Goal: Task Accomplishment & Management: Use online tool/utility

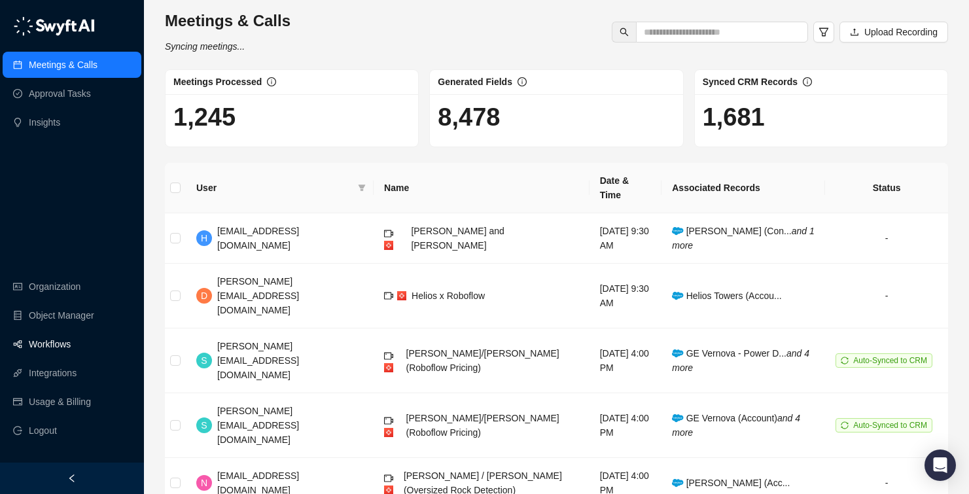
click at [71, 340] on link "Workflows" at bounding box center [50, 344] width 42 height 26
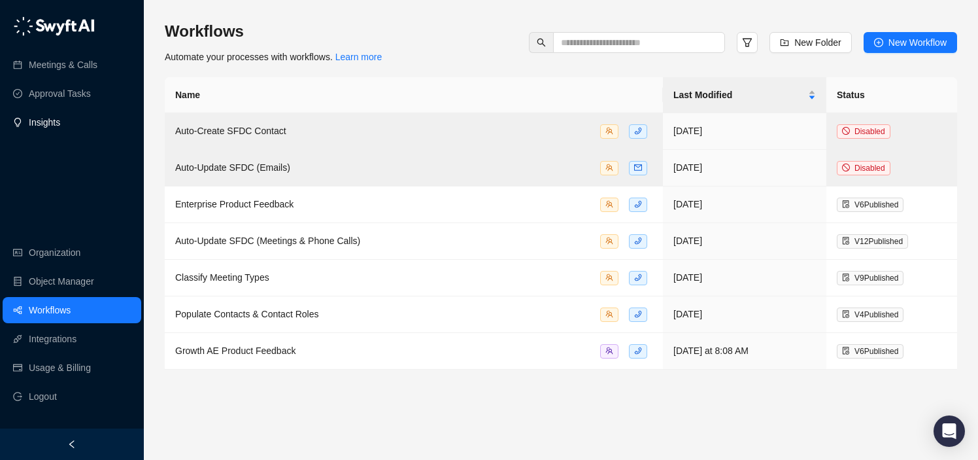
click at [60, 122] on link "Insights" at bounding box center [44, 122] width 31 height 26
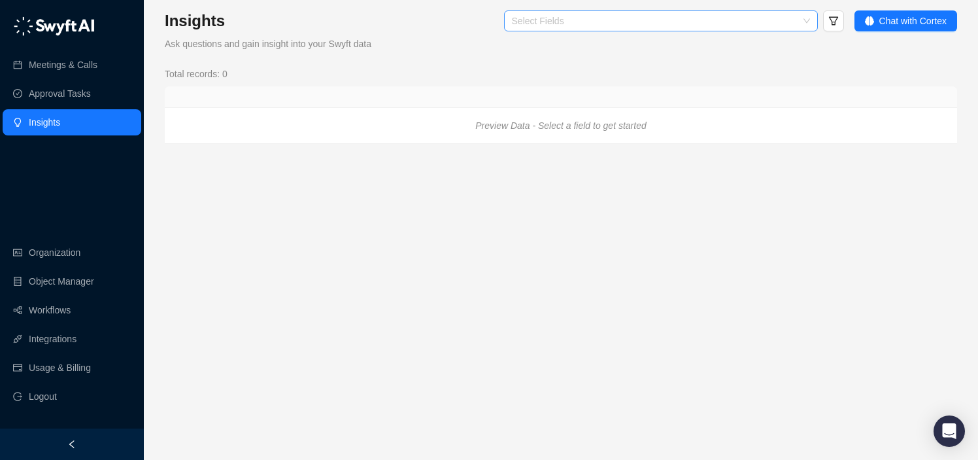
click at [750, 22] on div at bounding box center [654, 21] width 295 height 10
click at [94, 284] on link "Object Manager" at bounding box center [61, 281] width 65 height 26
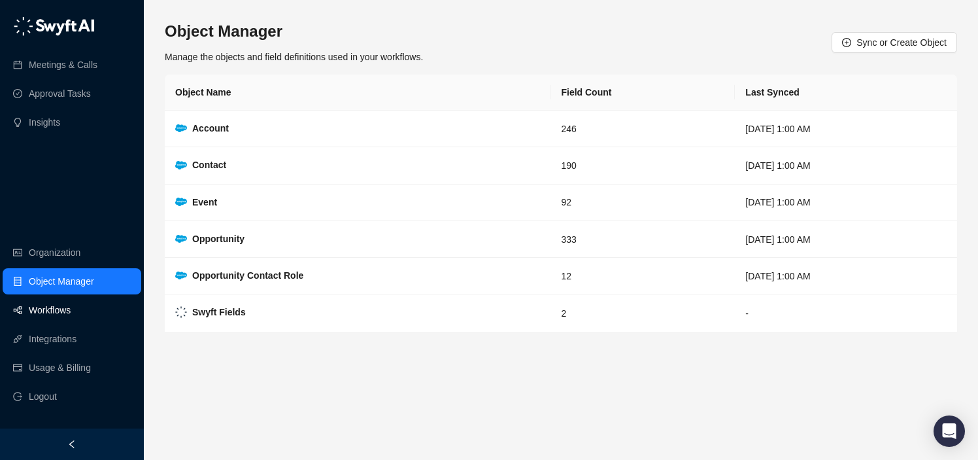
click at [71, 305] on link "Workflows" at bounding box center [50, 310] width 42 height 26
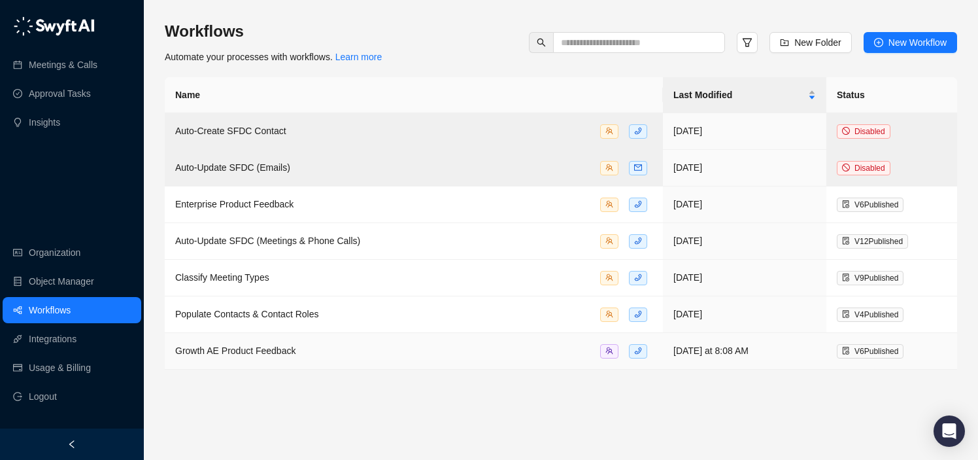
click at [213, 348] on span "Growth AE Product Feedback" at bounding box center [235, 350] width 120 height 10
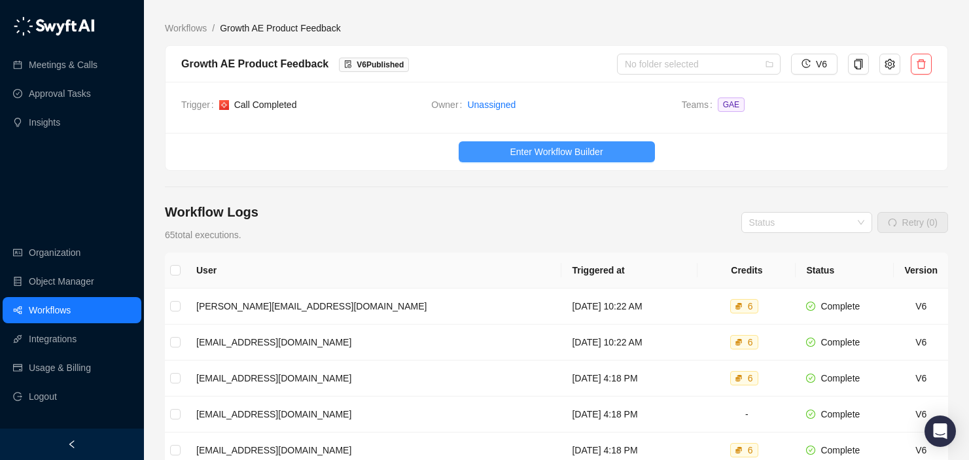
click at [502, 150] on button "Enter Workflow Builder" at bounding box center [556, 151] width 196 height 21
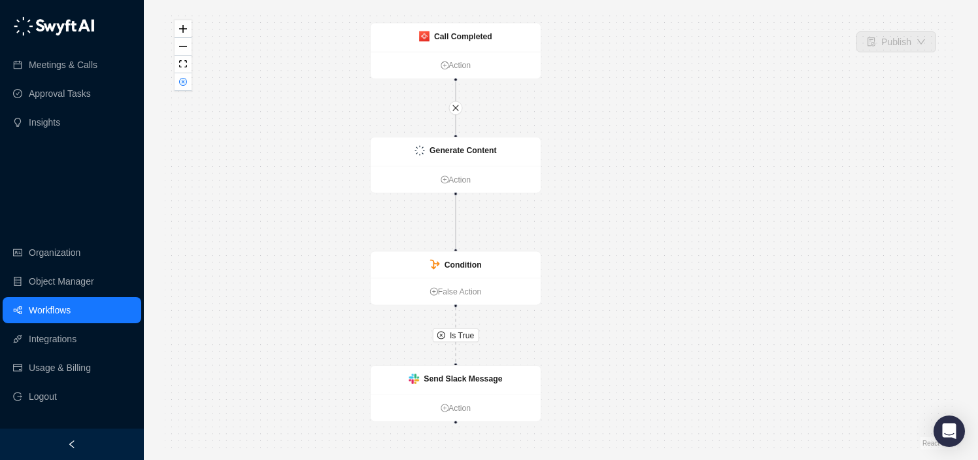
drag, startPoint x: 703, startPoint y: 152, endPoint x: 600, endPoint y: 141, distance: 103.9
click at [600, 141] on div "Is True Call Completed Action Generate Content Action Condition False Action Se…" at bounding box center [561, 229] width 793 height 439
click at [481, 147] on strong "Generate Content" at bounding box center [465, 147] width 67 height 9
click at [466, 154] on div "Generate Content" at bounding box center [458, 149] width 170 height 29
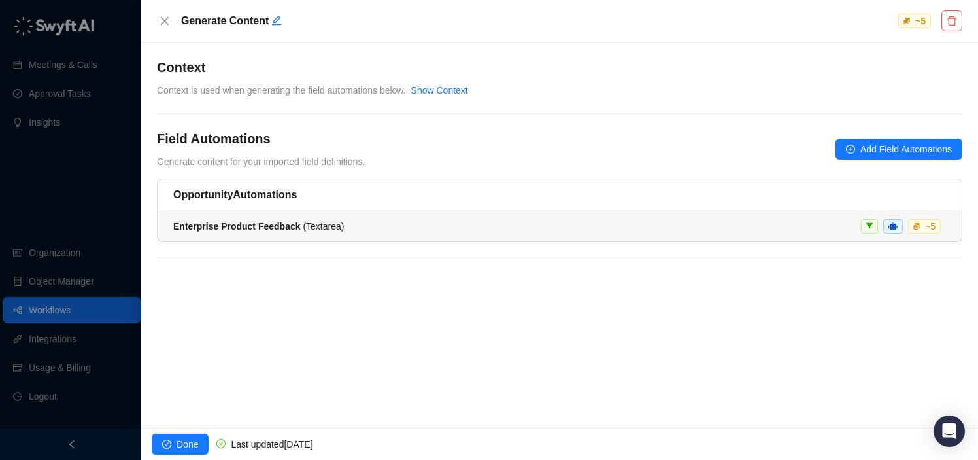
click at [336, 226] on span "Enterprise Product Feedback ( Textarea )" at bounding box center [258, 226] width 171 height 10
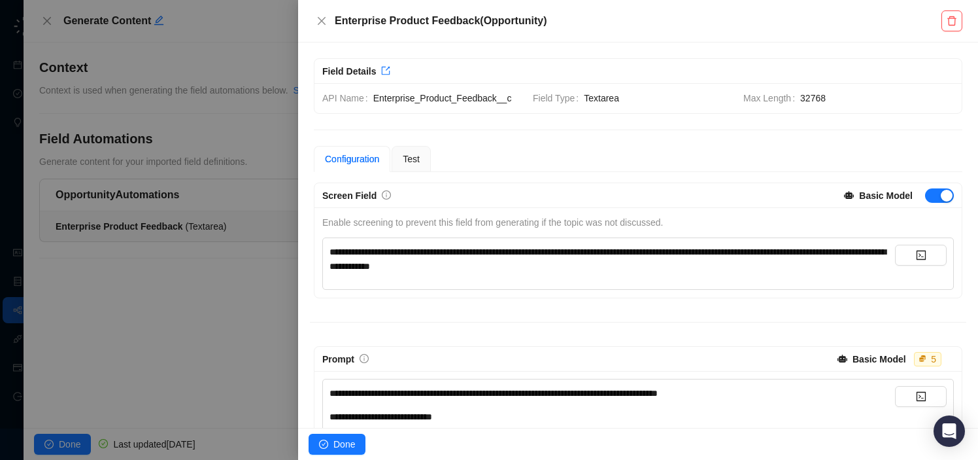
click at [532, 266] on div "**********" at bounding box center [613, 259] width 566 height 29
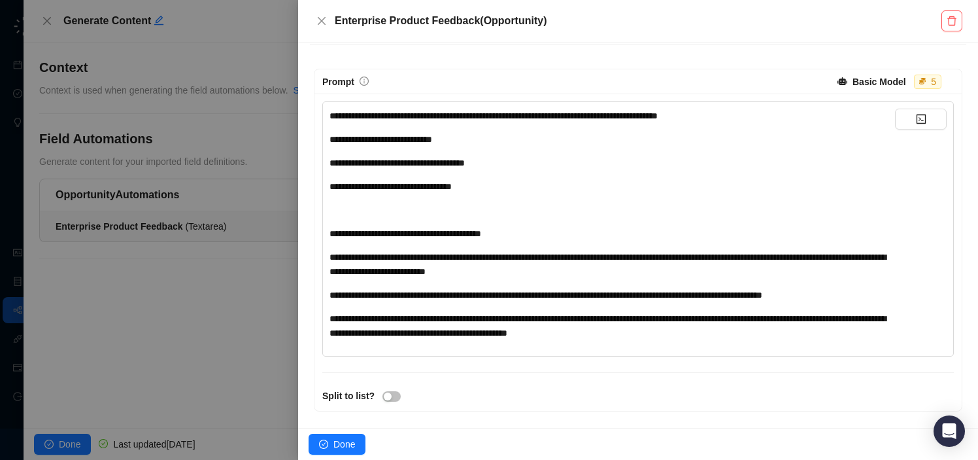
scroll to position [286, 0]
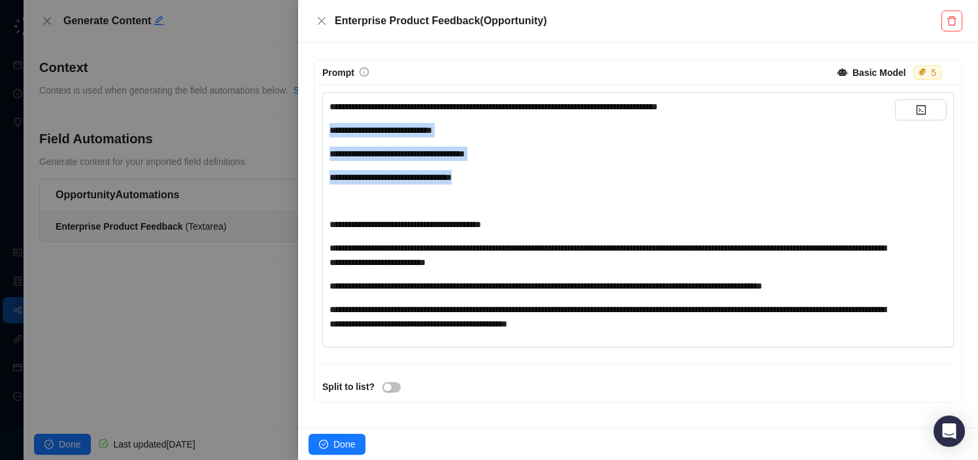
drag, startPoint x: 496, startPoint y: 179, endPoint x: 326, endPoint y: 129, distance: 177.2
click at [326, 129] on div "**********" at bounding box center [638, 219] width 632 height 255
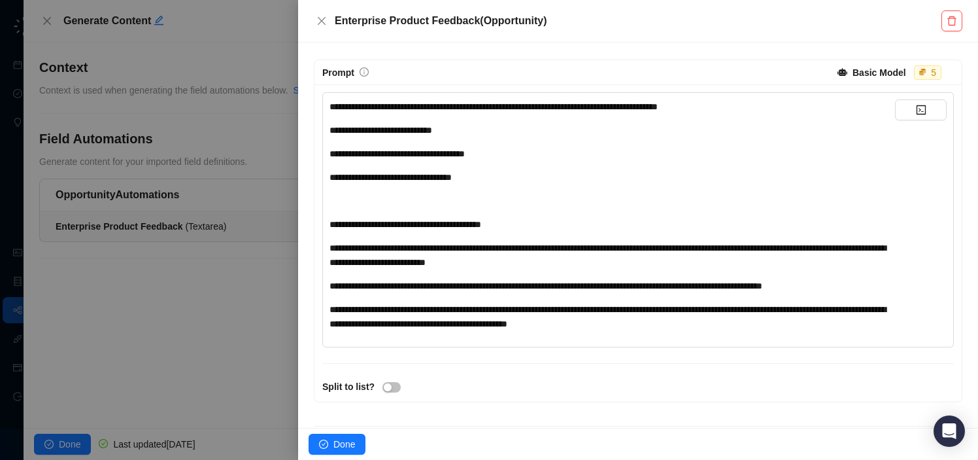
click at [744, 321] on span "**********" at bounding box center [608, 317] width 557 height 24
click at [757, 324] on div "**********" at bounding box center [613, 316] width 566 height 29
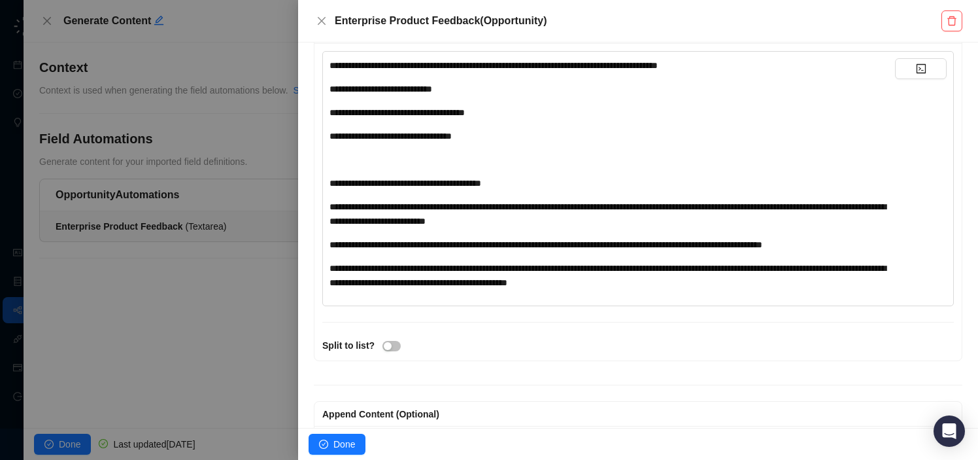
scroll to position [379, 0]
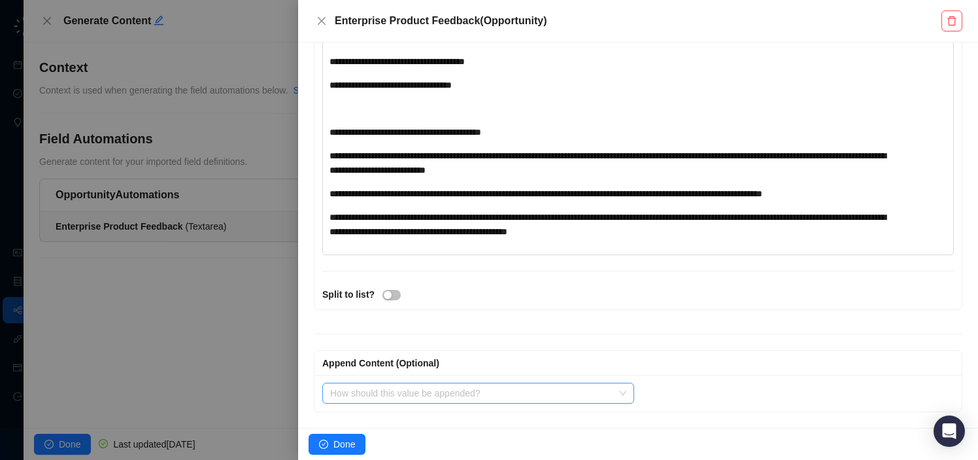
click at [581, 390] on input "search" at bounding box center [474, 393] width 288 height 20
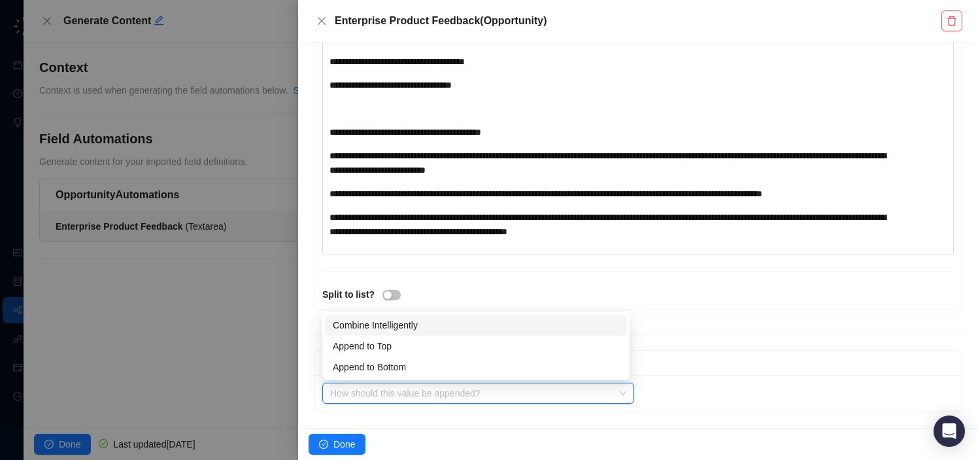
click at [577, 326] on div "Combine Intelligently" at bounding box center [476, 325] width 286 height 14
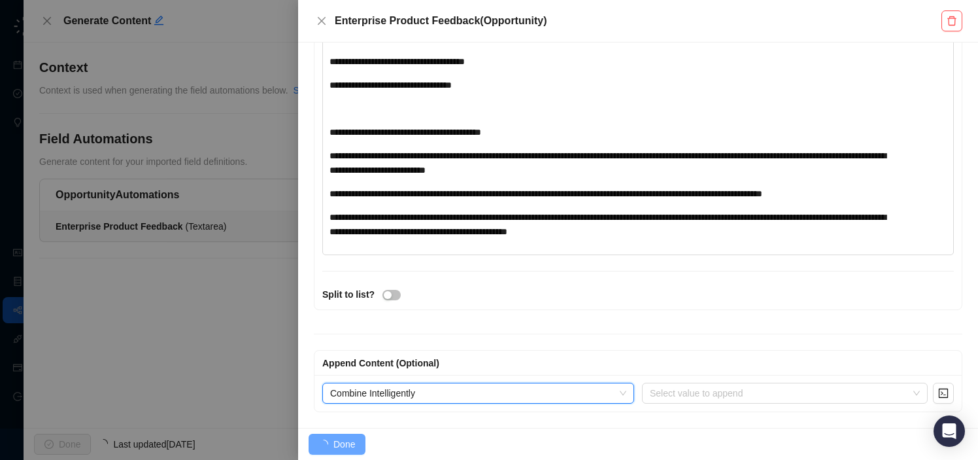
click at [674, 358] on div "Append Content (Optional)" at bounding box center [638, 363] width 632 height 14
click at [520, 394] on span "Combine Intelligently" at bounding box center [478, 393] width 296 height 20
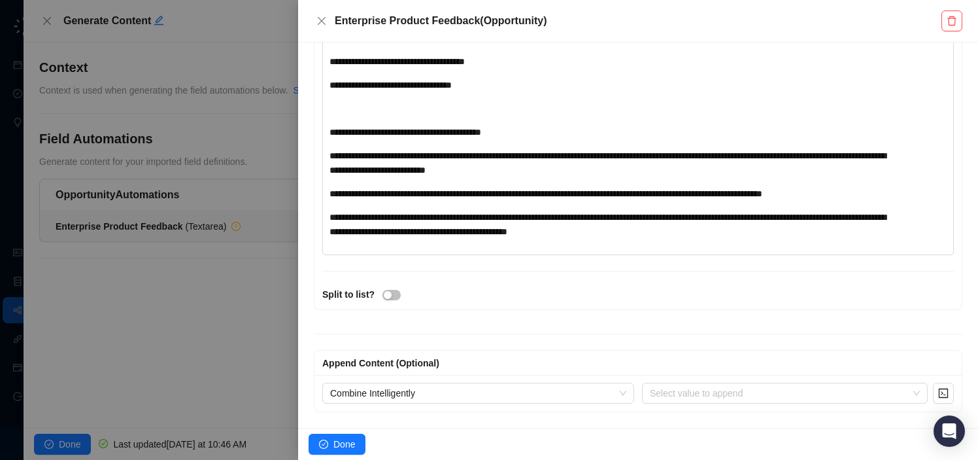
click at [666, 341] on div "Append Content (Optional) Combine Intelligently Select value to append" at bounding box center [638, 365] width 657 height 94
click at [319, 23] on icon "close" at bounding box center [322, 21] width 10 height 10
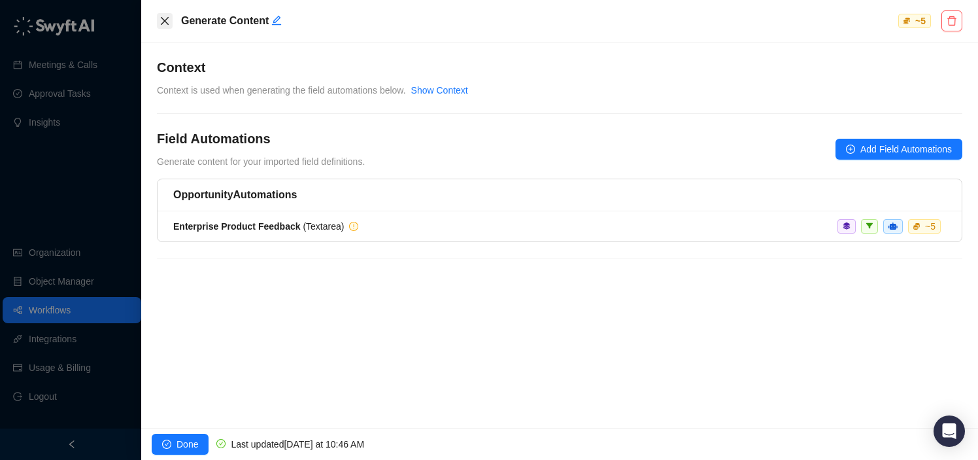
click at [167, 20] on icon "close" at bounding box center [165, 21] width 10 height 10
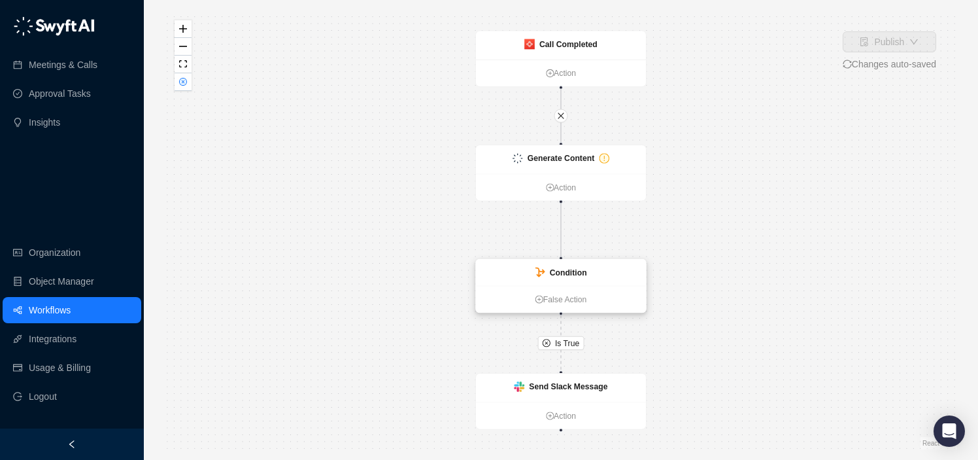
click at [568, 269] on strong "Condition" at bounding box center [568, 272] width 37 height 9
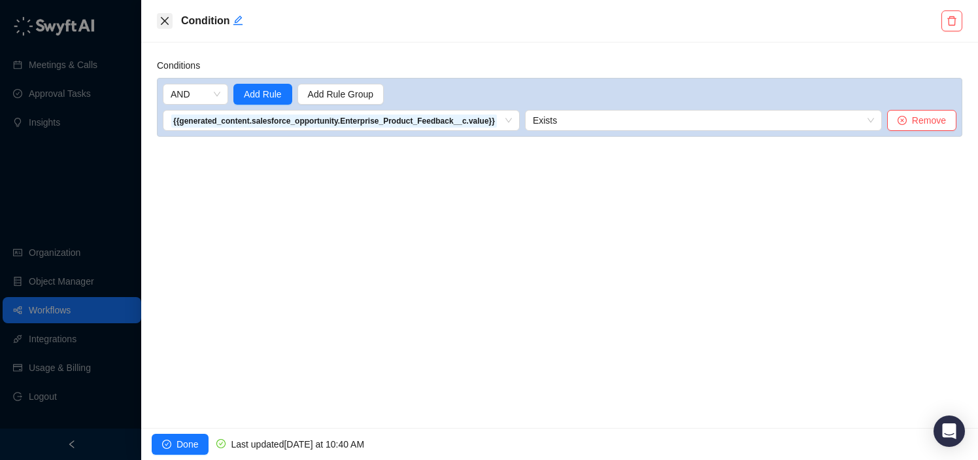
click at [169, 22] on icon "close" at bounding box center [165, 21] width 10 height 10
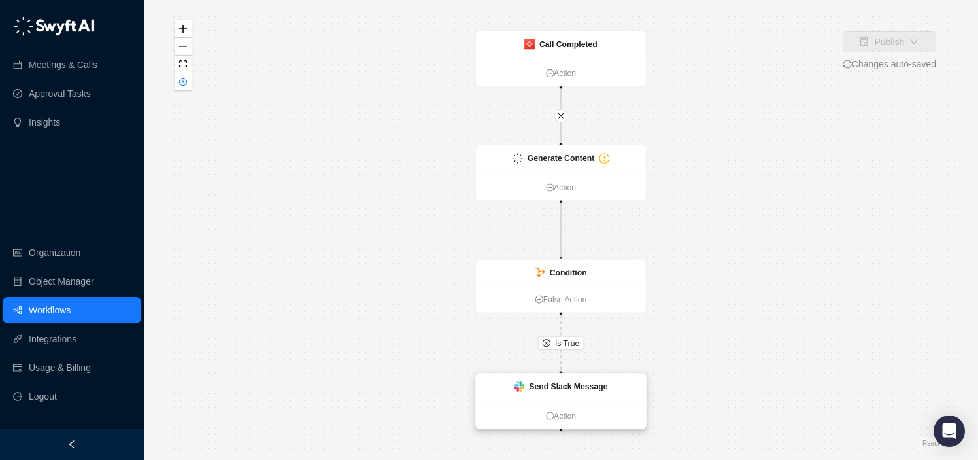
click at [576, 387] on strong "Send Slack Message" at bounding box center [568, 386] width 78 height 9
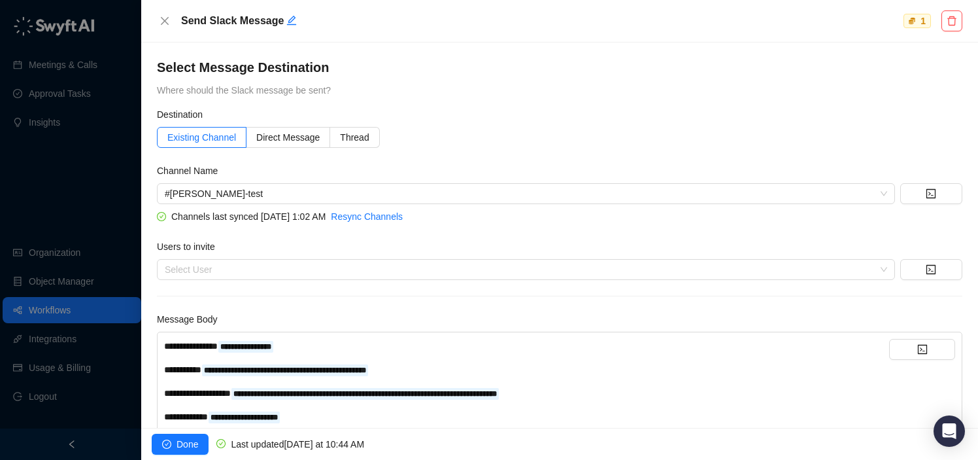
scroll to position [44, 0]
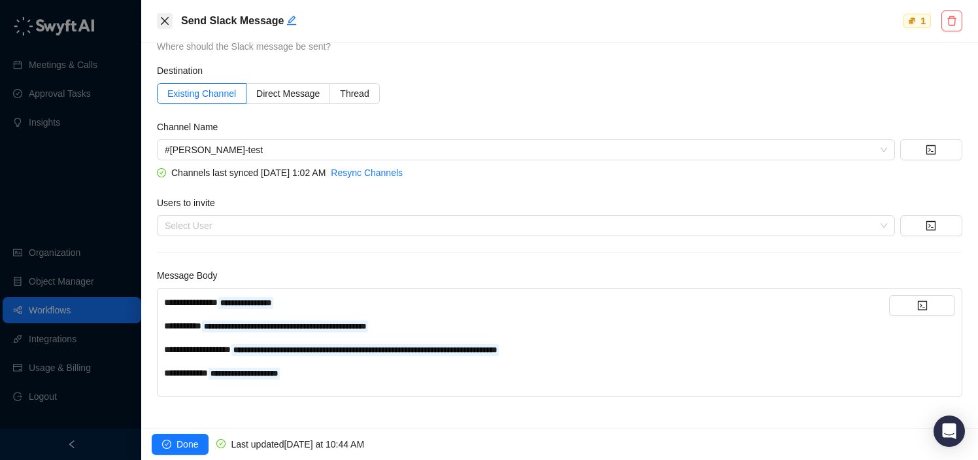
click at [162, 17] on icon "close" at bounding box center [165, 21] width 8 height 8
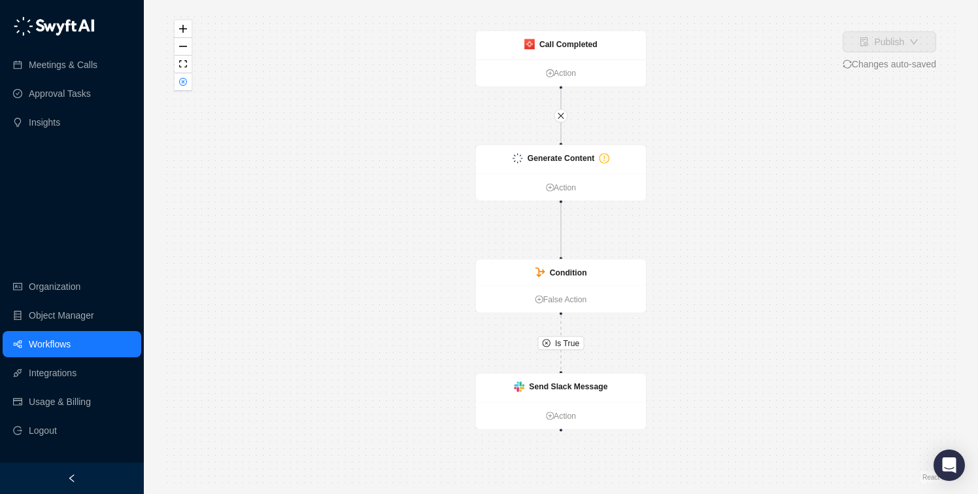
click at [61, 337] on link "Workflows" at bounding box center [50, 344] width 42 height 26
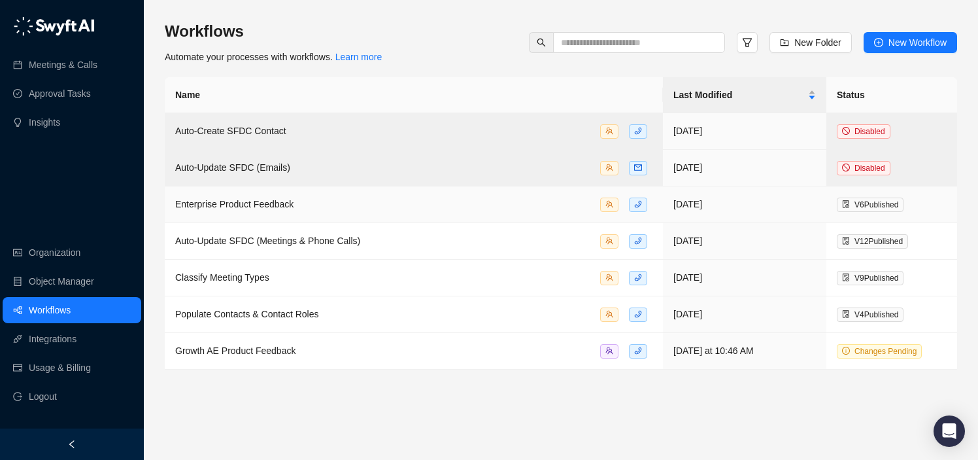
click at [373, 201] on div "Enterprise Product Feedback" at bounding box center [413, 204] width 477 height 15
click at [241, 239] on span "Auto-Update SFDC (Meetings & Phone Calls)" at bounding box center [267, 240] width 185 height 10
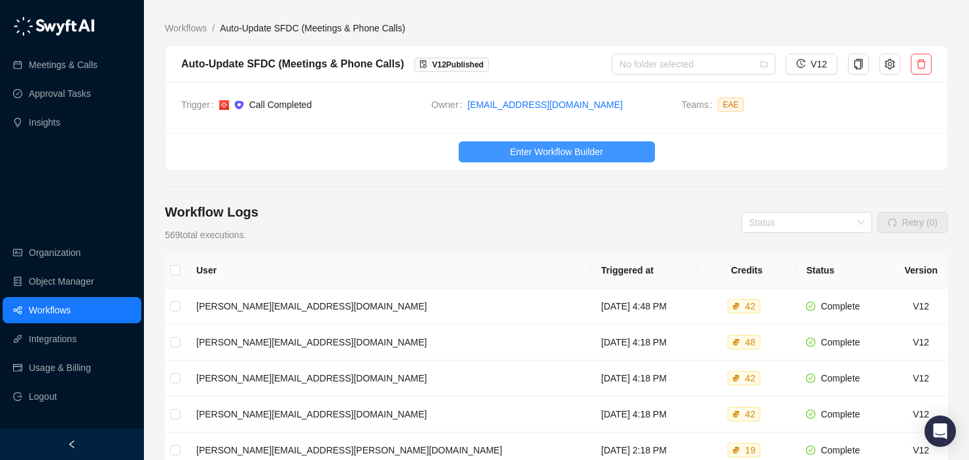
click at [535, 147] on span "Enter Workflow Builder" at bounding box center [555, 152] width 93 height 14
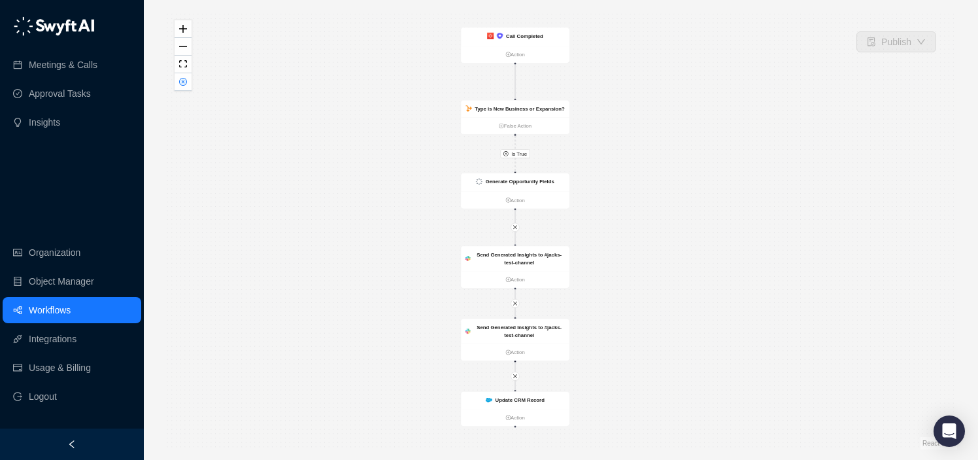
drag, startPoint x: 715, startPoint y: 179, endPoint x: 668, endPoint y: 175, distance: 47.3
click at [668, 175] on div "Is True Generate Opportunity Fields Action Call Completed Action Type is New Bu…" at bounding box center [561, 229] width 793 height 439
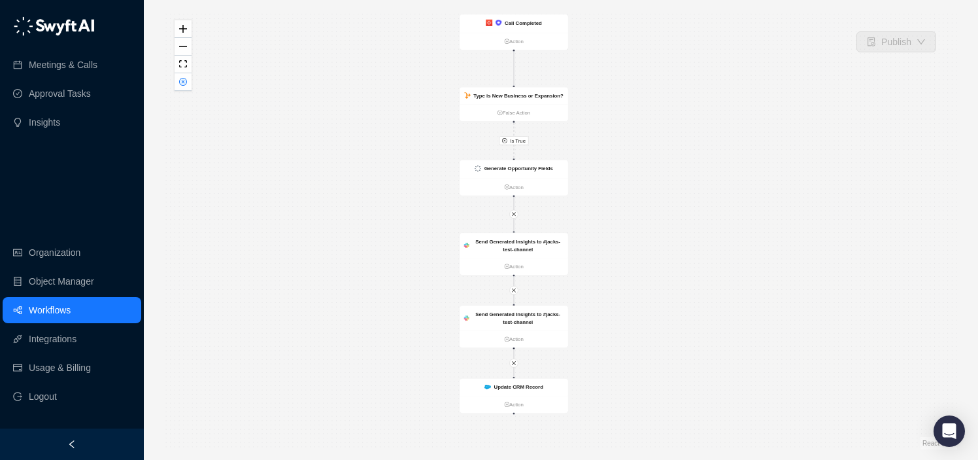
drag, startPoint x: 605, startPoint y: 220, endPoint x: 604, endPoint y: 198, distance: 22.2
click at [604, 198] on div "Is True Generate Opportunity Fields Action Call Completed Action Type is New Bu…" at bounding box center [561, 229] width 793 height 439
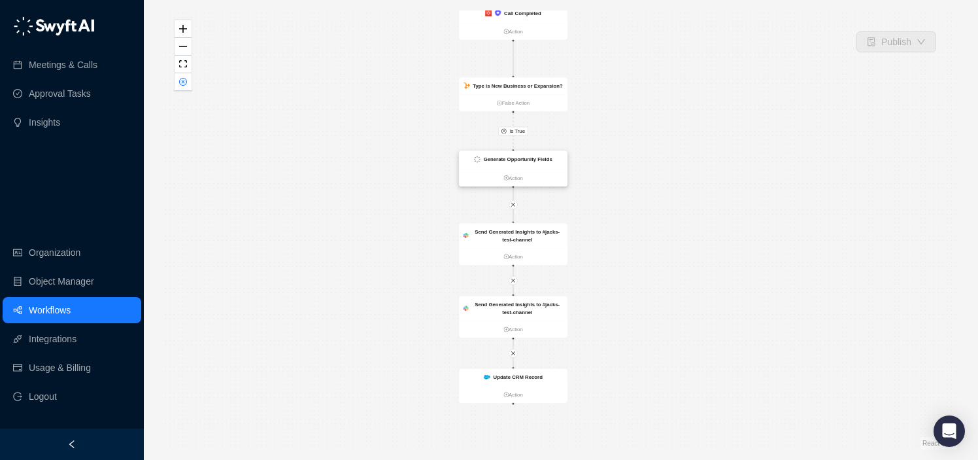
click at [525, 157] on strong "Generate Opportunity Fields" at bounding box center [518, 159] width 69 height 6
click at [535, 159] on strong "Generate Opportunity Fields" at bounding box center [518, 159] width 69 height 6
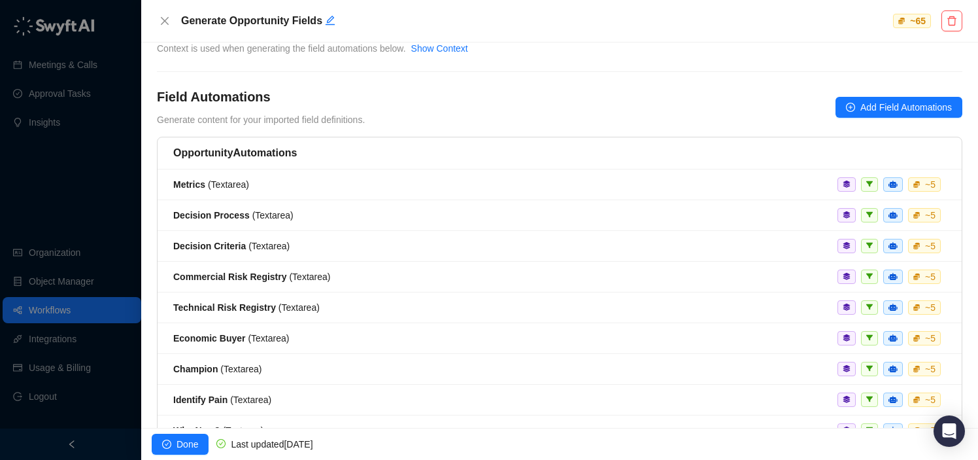
scroll to position [39, 0]
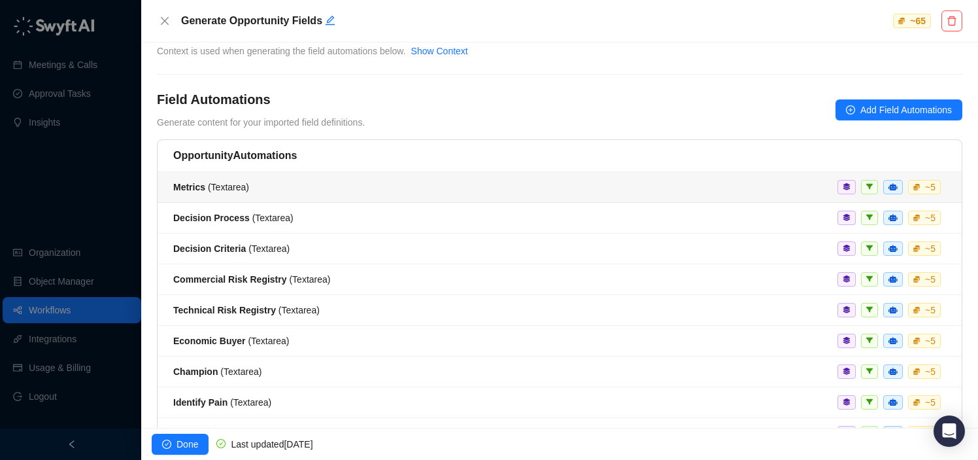
click at [296, 181] on div "Metrics ( Textarea ) ~ 5" at bounding box center [559, 187] width 773 height 14
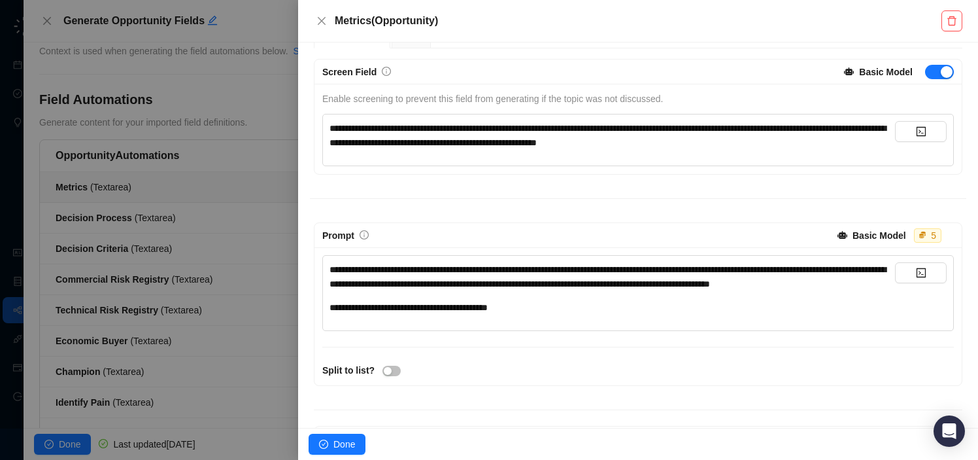
scroll to position [214, 0]
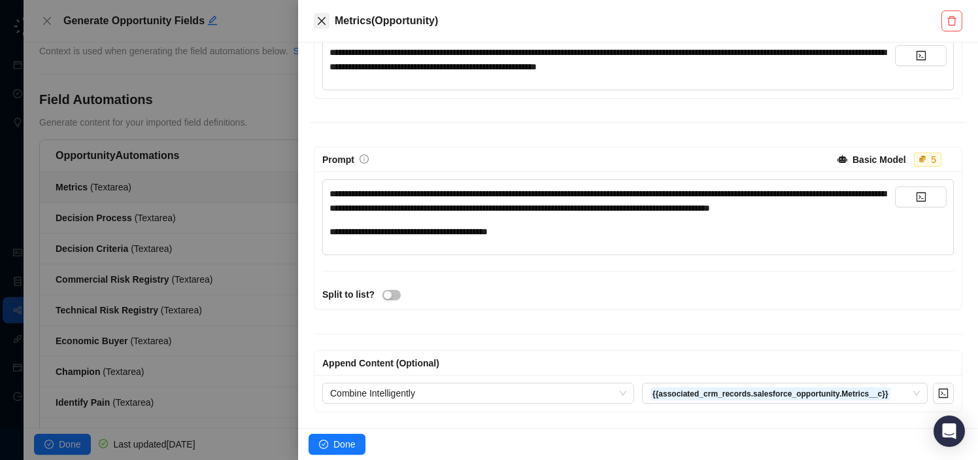
click at [322, 17] on icon "close" at bounding box center [322, 21] width 10 height 10
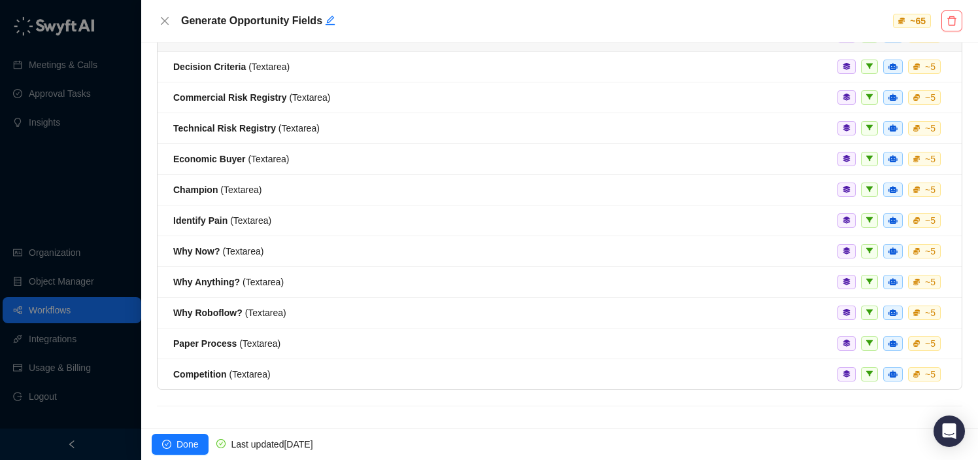
scroll to position [231, 0]
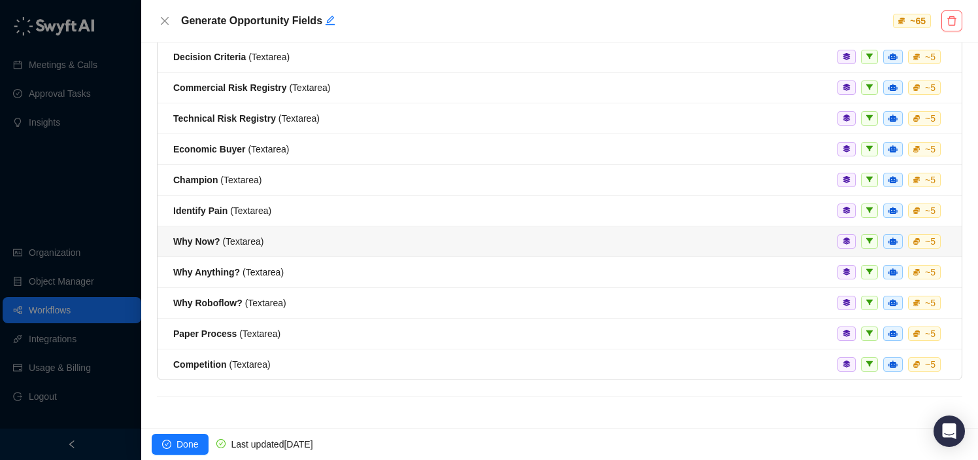
click at [310, 241] on div "Why Now? ( Textarea ) ~ 5" at bounding box center [559, 241] width 773 height 14
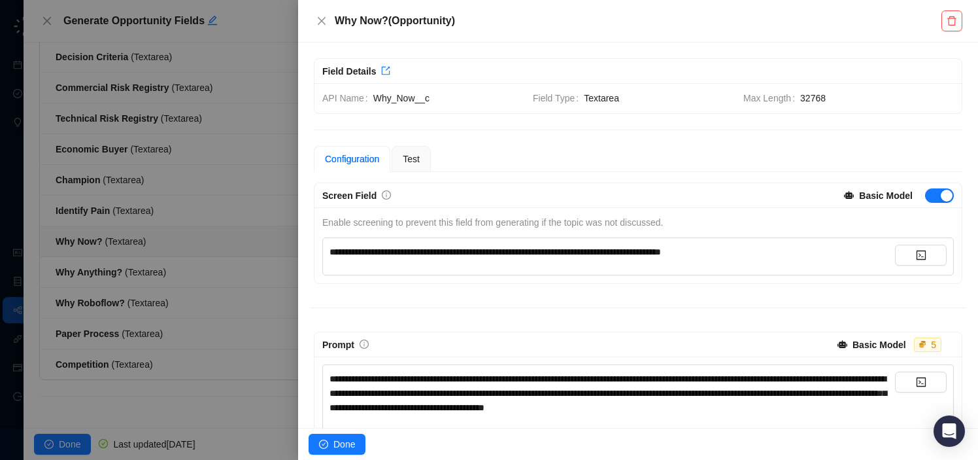
click at [185, 258] on div at bounding box center [489, 230] width 978 height 460
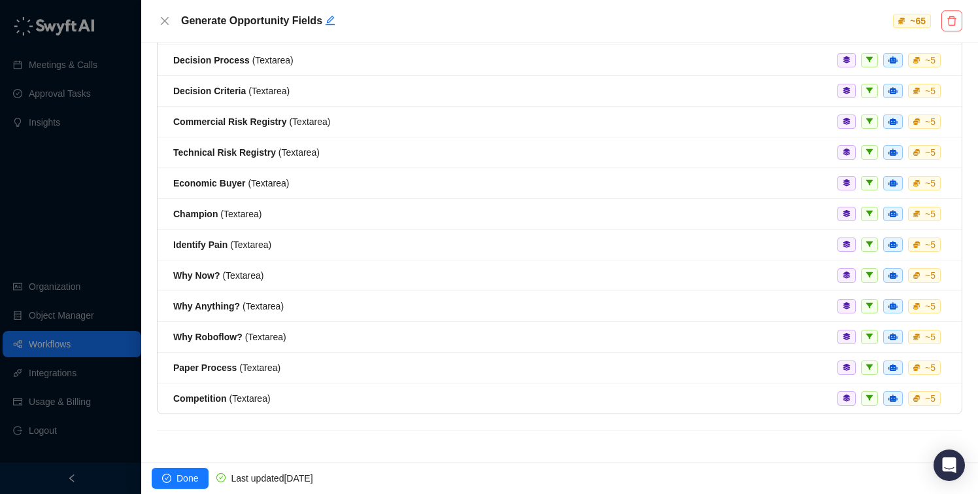
scroll to position [197, 0]
